Goal: Find specific page/section

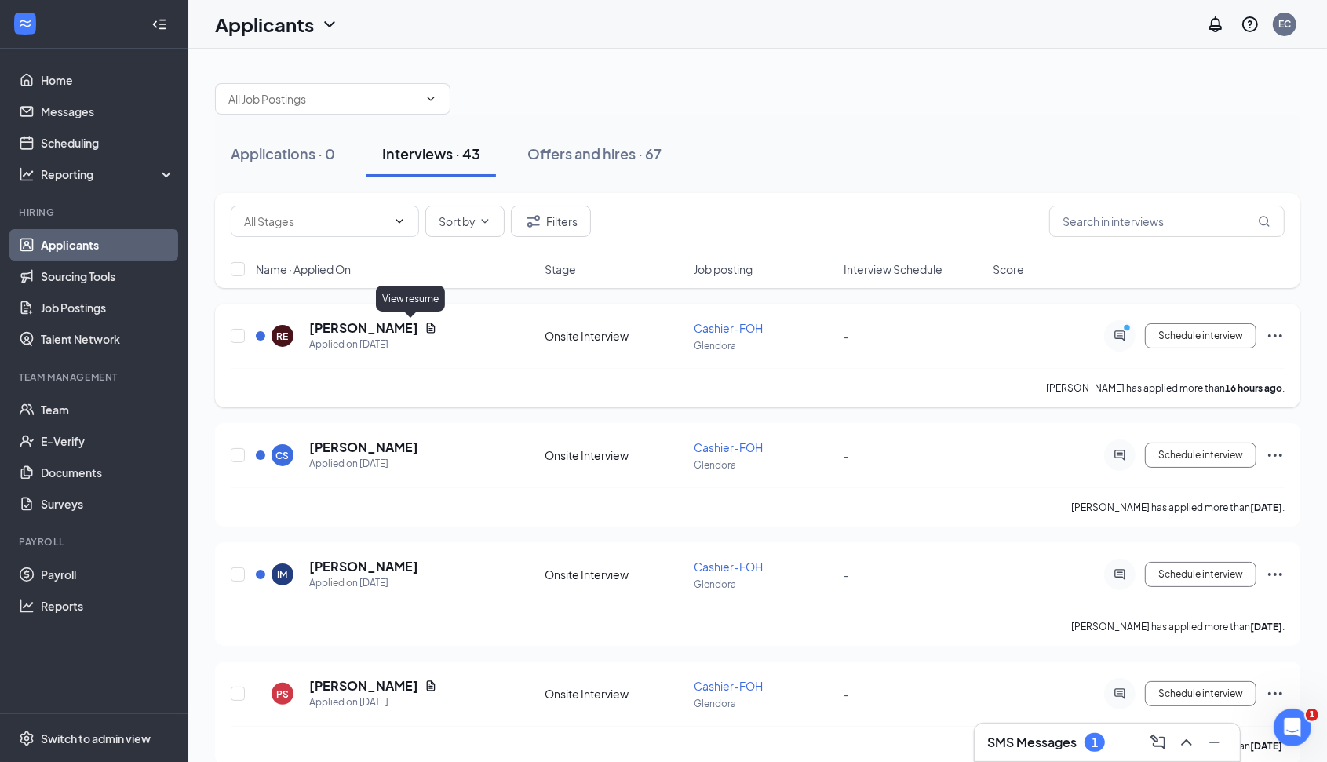
click at [424, 324] on icon "Document" at bounding box center [430, 328] width 13 height 13
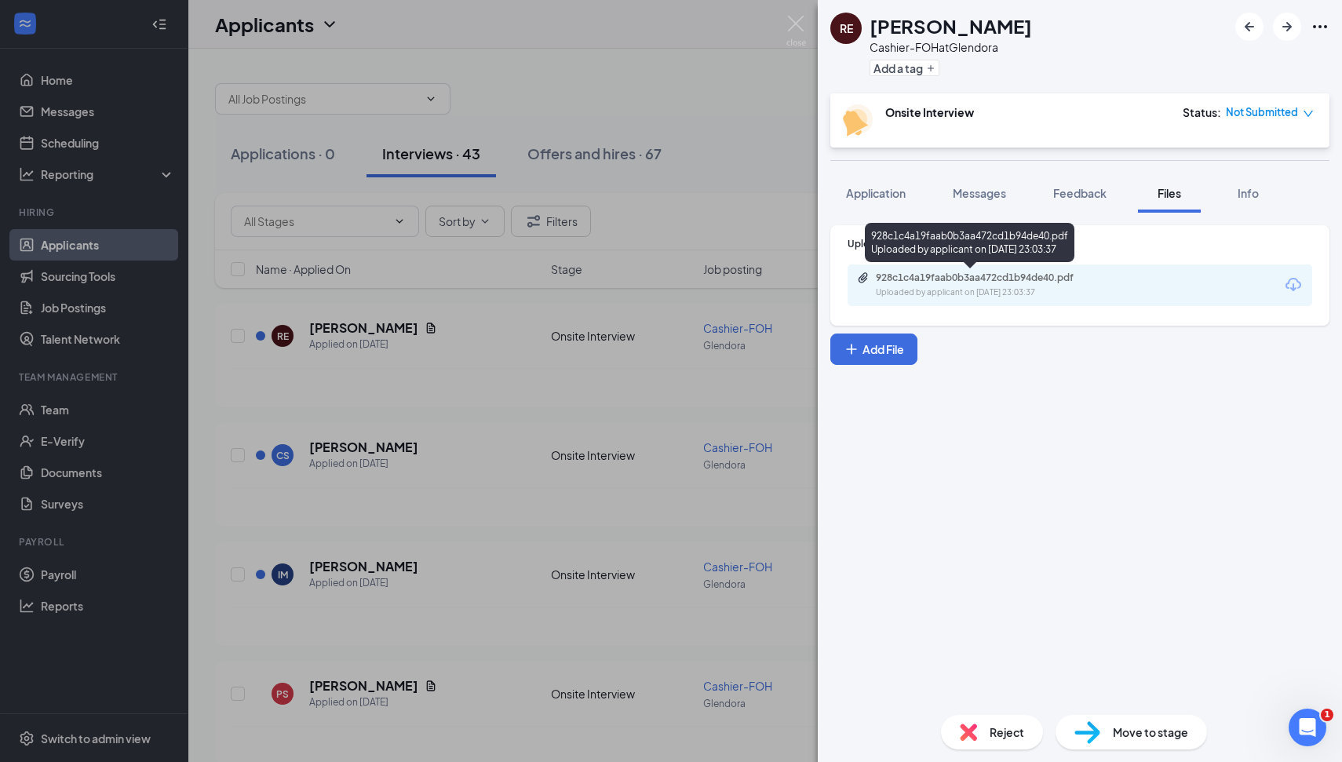
click at [985, 277] on div "928c1c4a19faab0b3aa472cd1b94de40.pdf" at bounding box center [986, 277] width 220 height 13
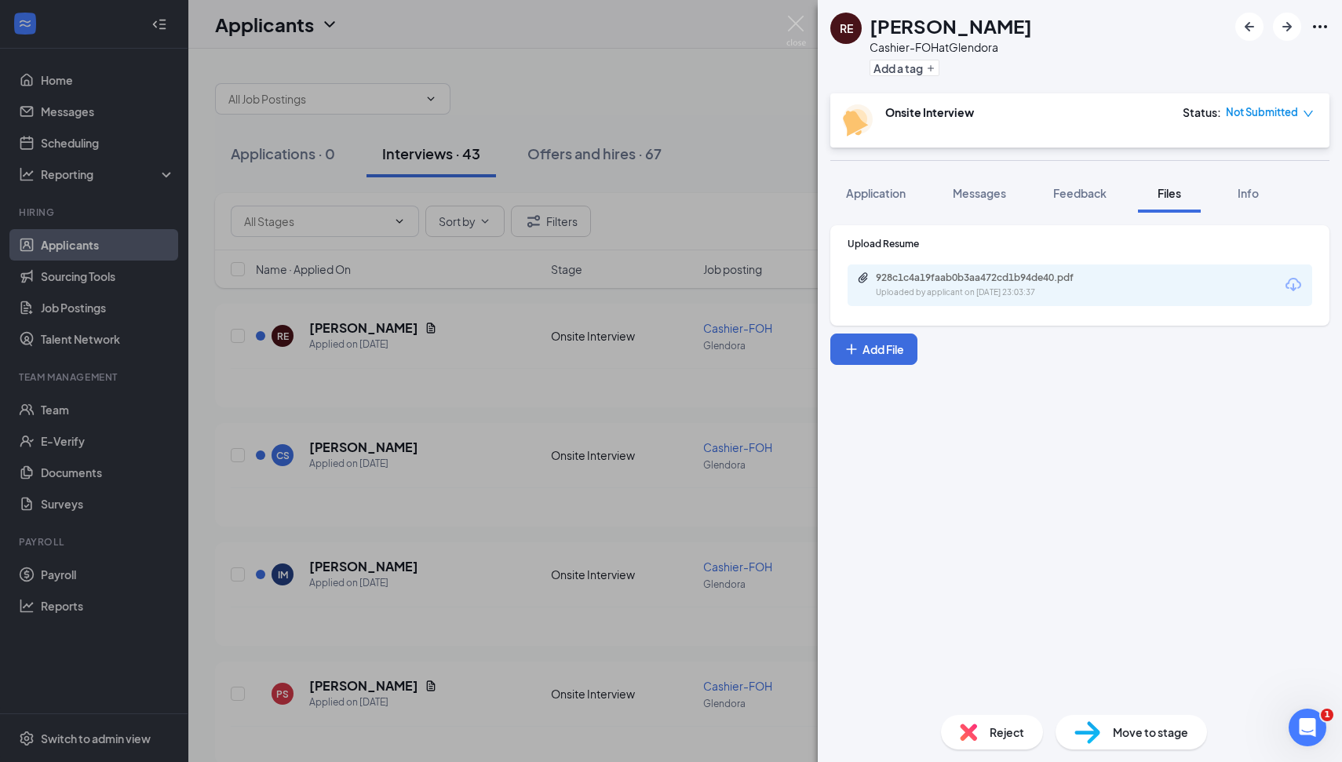
click at [507, 384] on div "RE [PERSON_NAME]-FOH at Glendora Add a tag Onsite Interview Status : Not Submit…" at bounding box center [671, 381] width 1342 height 762
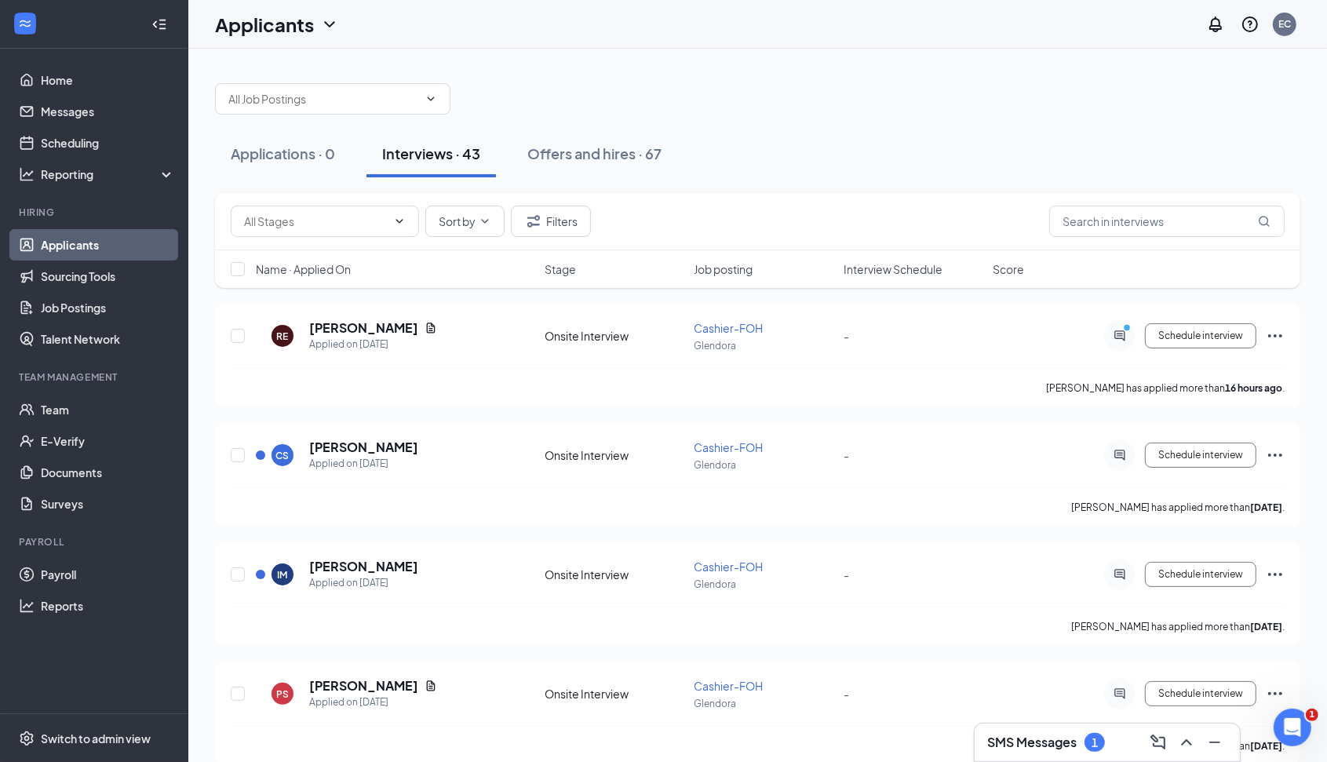
drag, startPoint x: 557, startPoint y: 158, endPoint x: 552, endPoint y: 182, distance: 24.9
click at [558, 158] on div "Offers and hires · 67" at bounding box center [594, 154] width 134 height 20
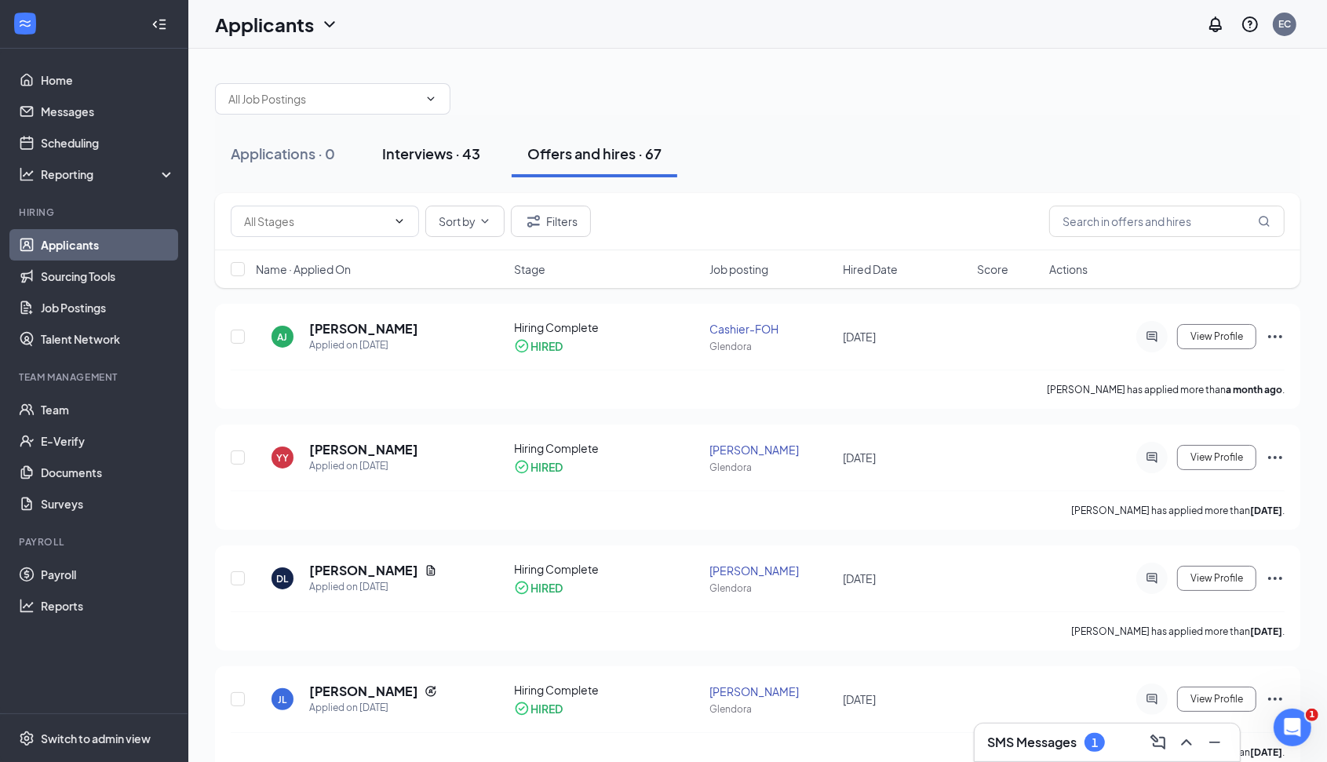
click at [439, 157] on div "Interviews · 43" at bounding box center [431, 154] width 98 height 20
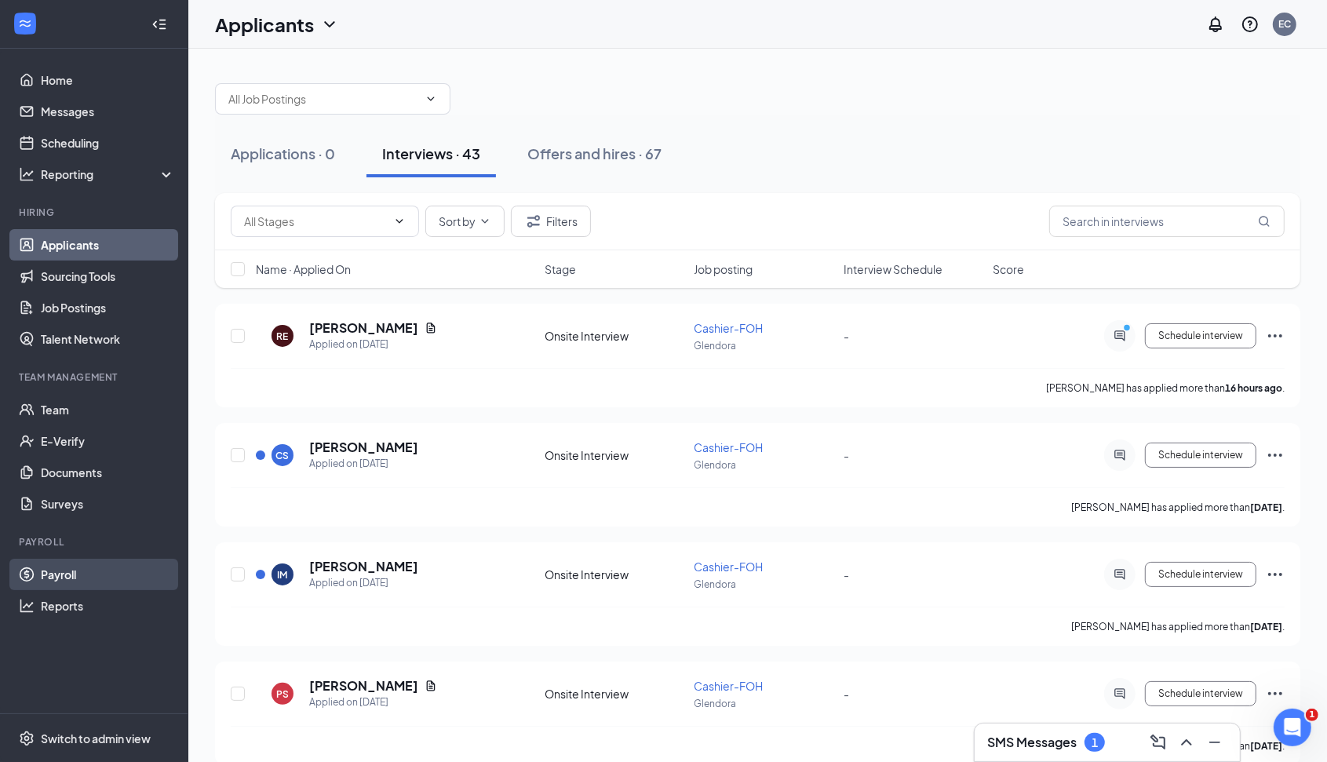
click at [60, 570] on link "Payroll" at bounding box center [108, 574] width 134 height 31
